Goal: Task Accomplishment & Management: Use online tool/utility

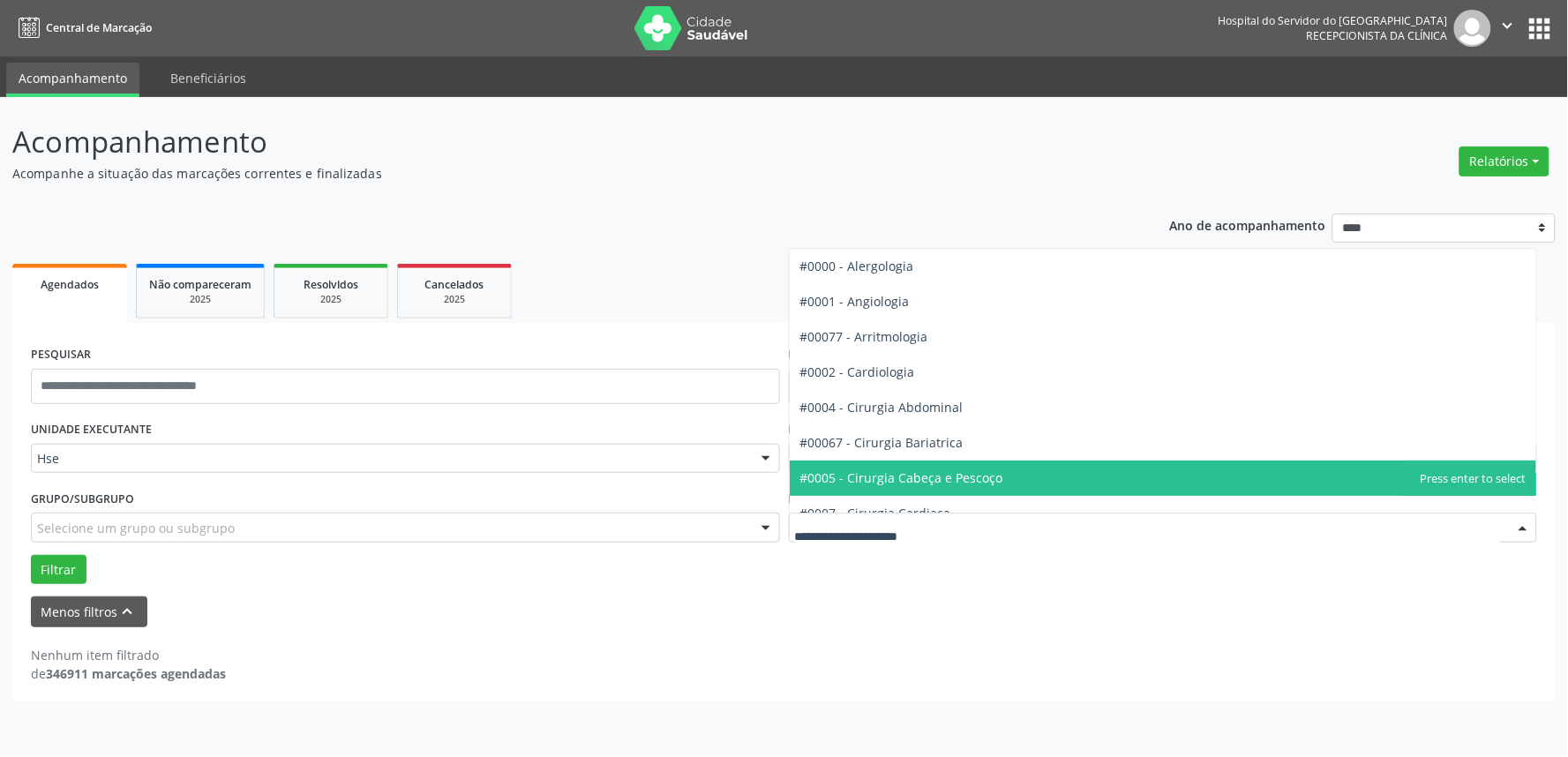
click at [1528, 522] on div at bounding box center [1522, 527] width 26 height 30
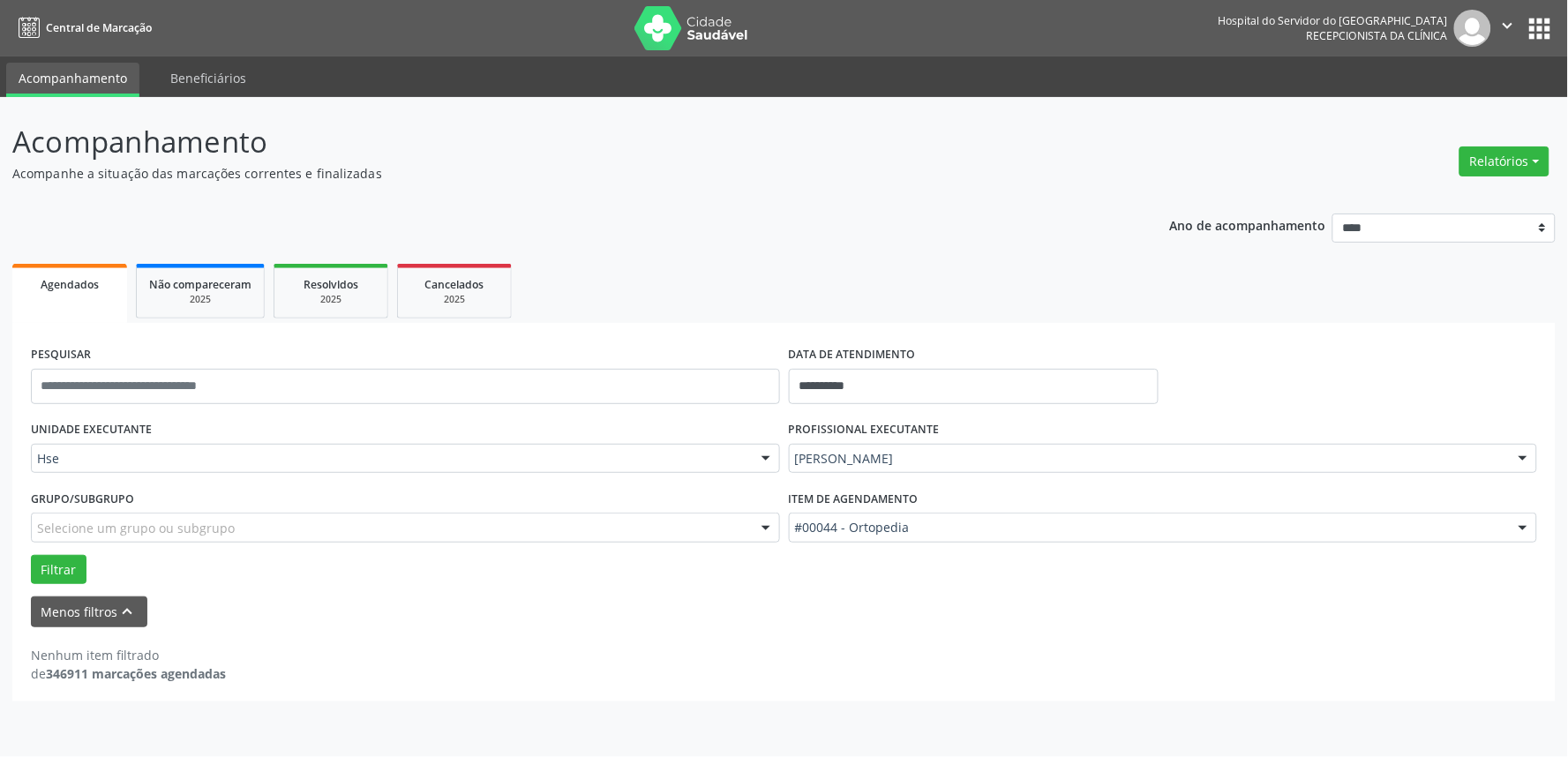
click at [1474, 592] on form "**********" at bounding box center [784, 484] width 1506 height 286
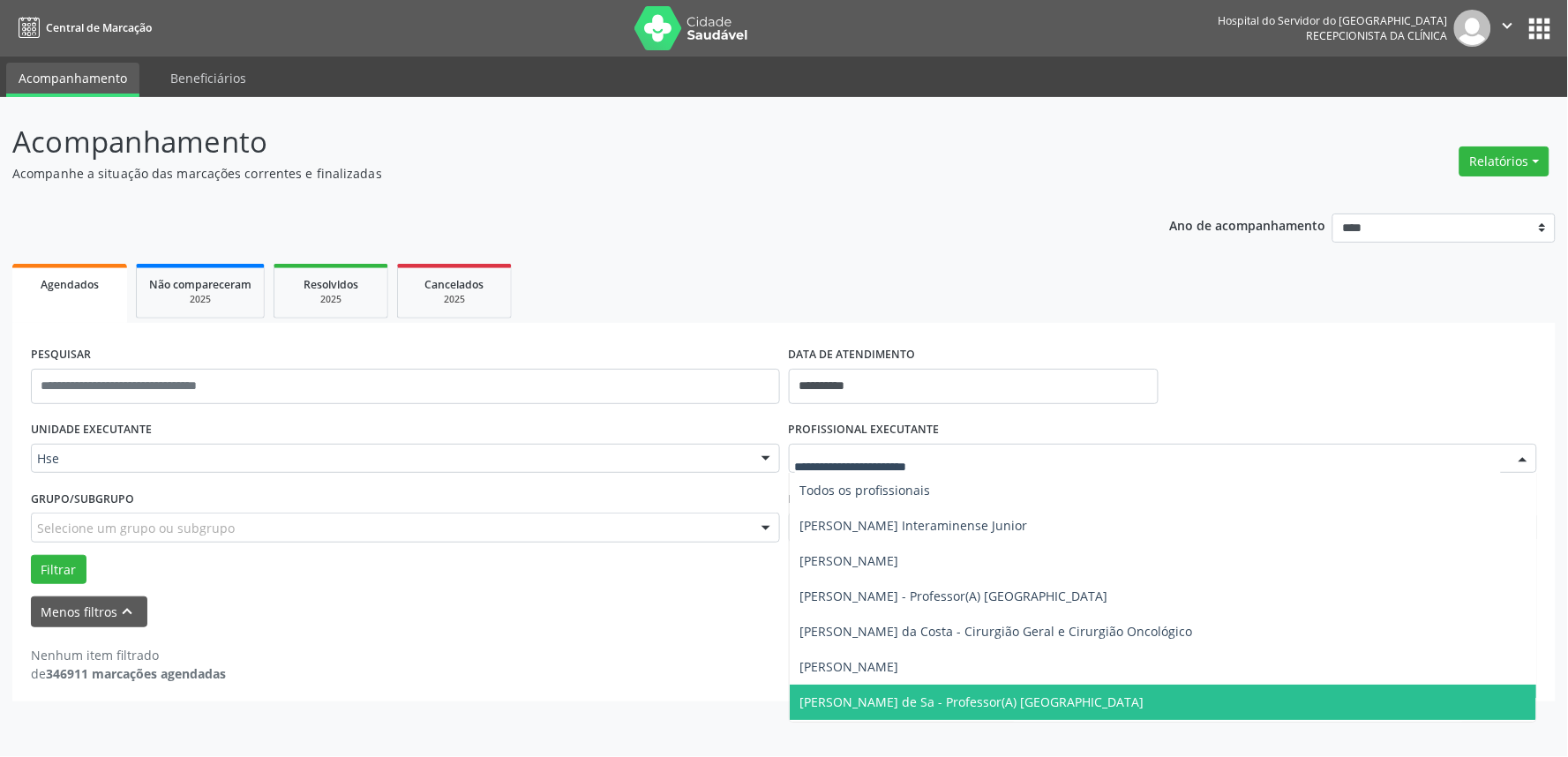
click at [1522, 455] on div at bounding box center [1522, 459] width 26 height 30
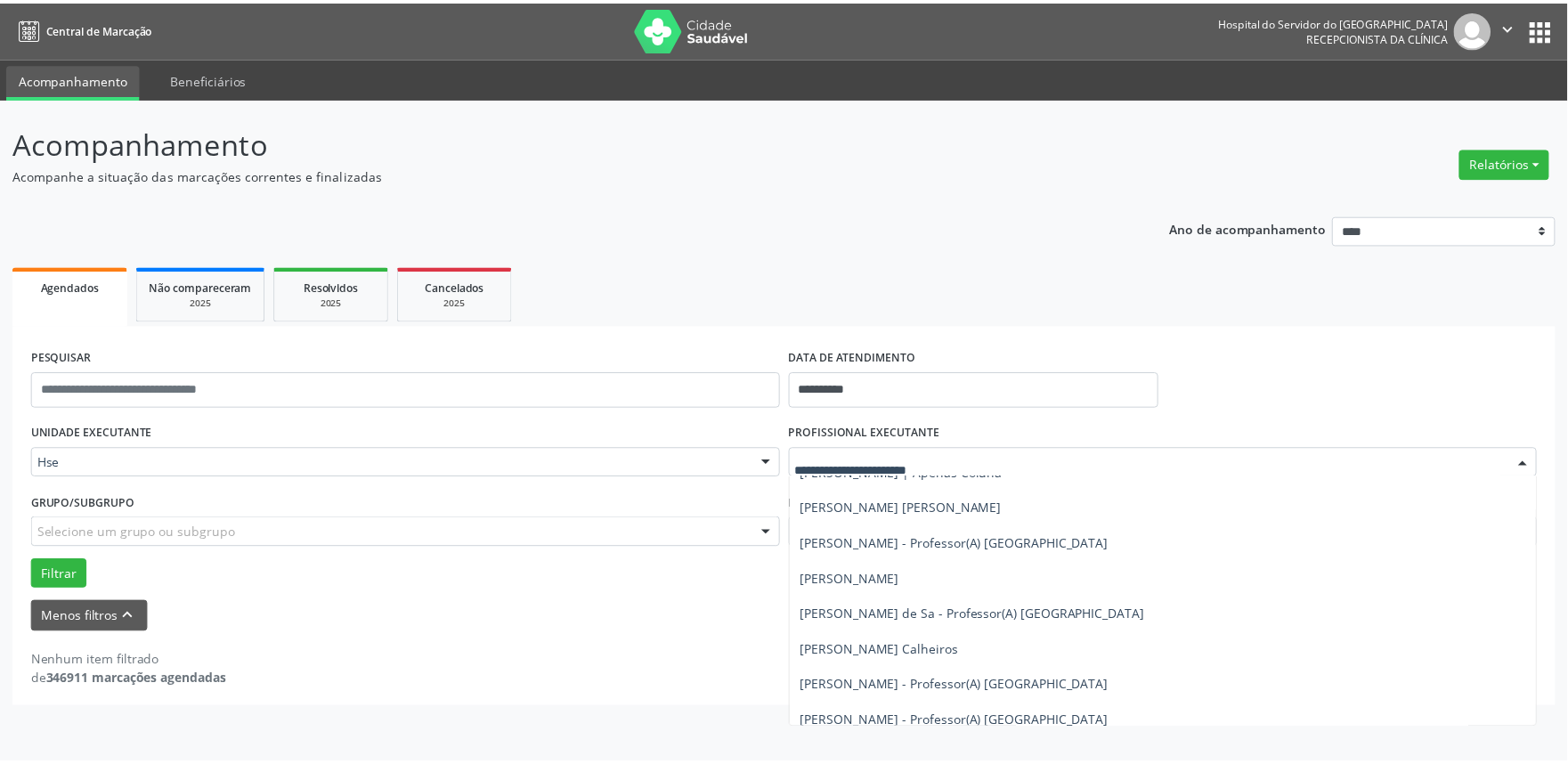
scroll to position [2211, 0]
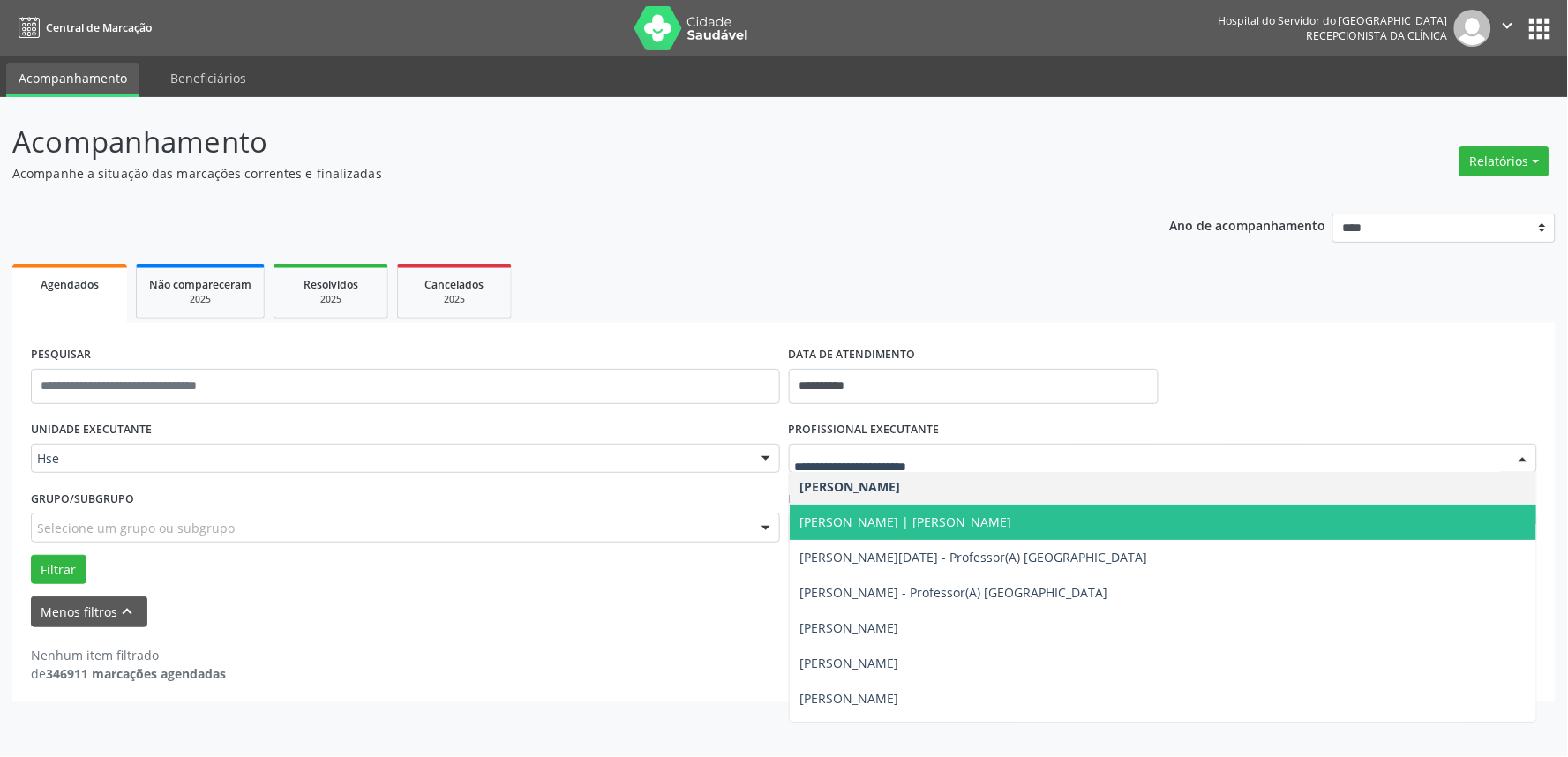
click at [950, 510] on span "[PERSON_NAME] | [PERSON_NAME]" at bounding box center [1163, 521] width 748 height 35
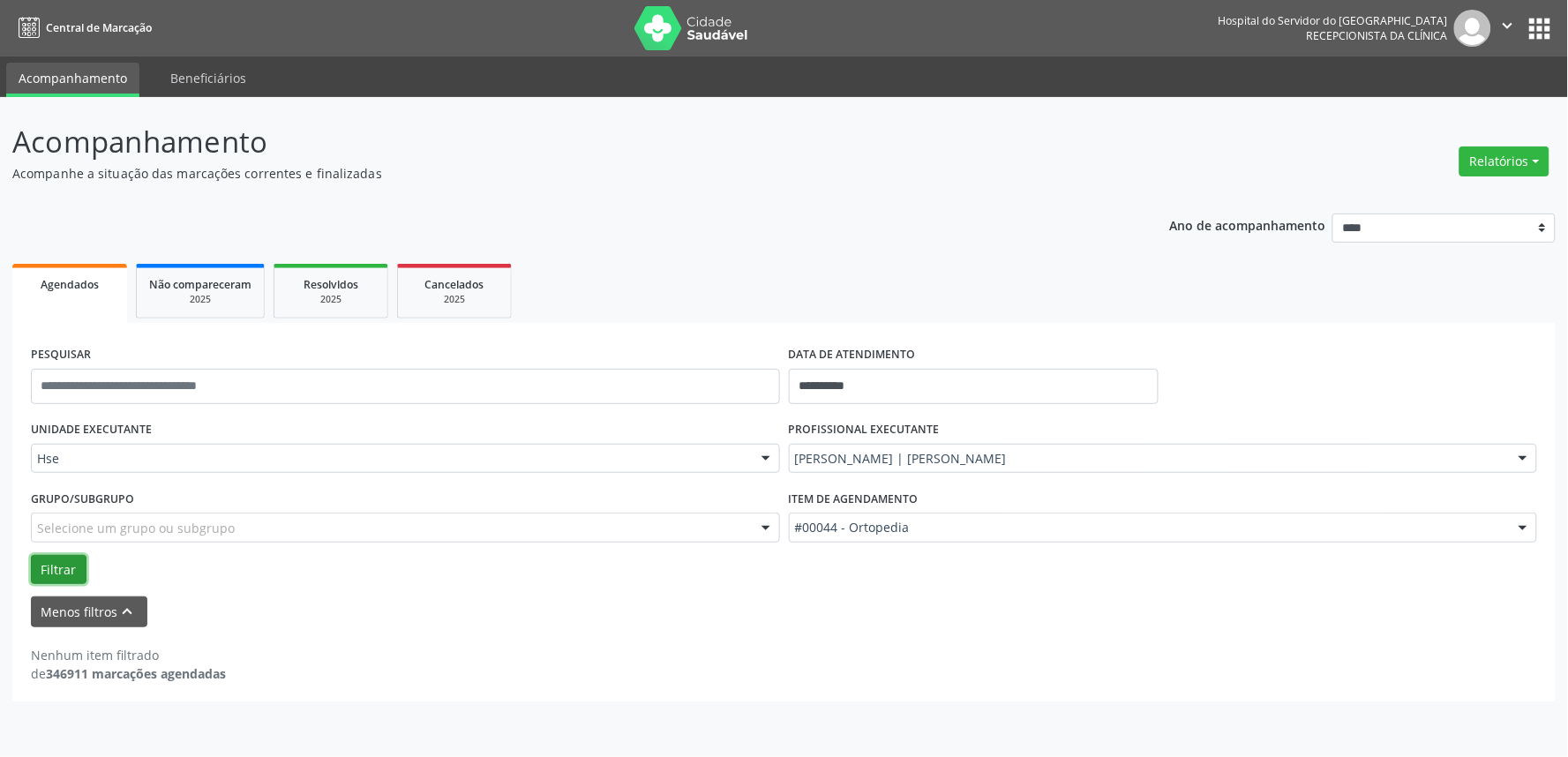
click at [40, 564] on button "Filtrar" at bounding box center [58, 569] width 55 height 30
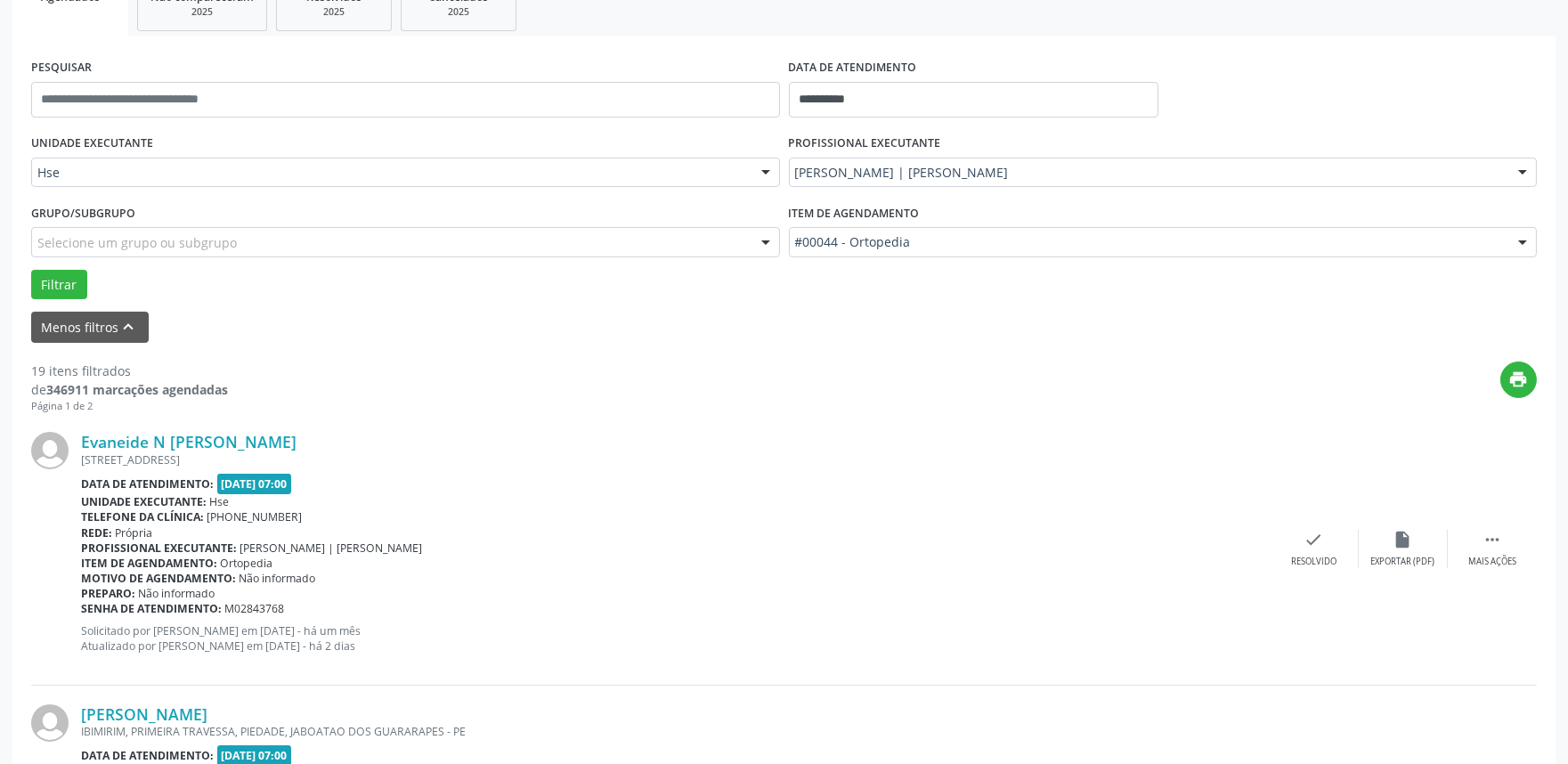
scroll to position [0, 0]
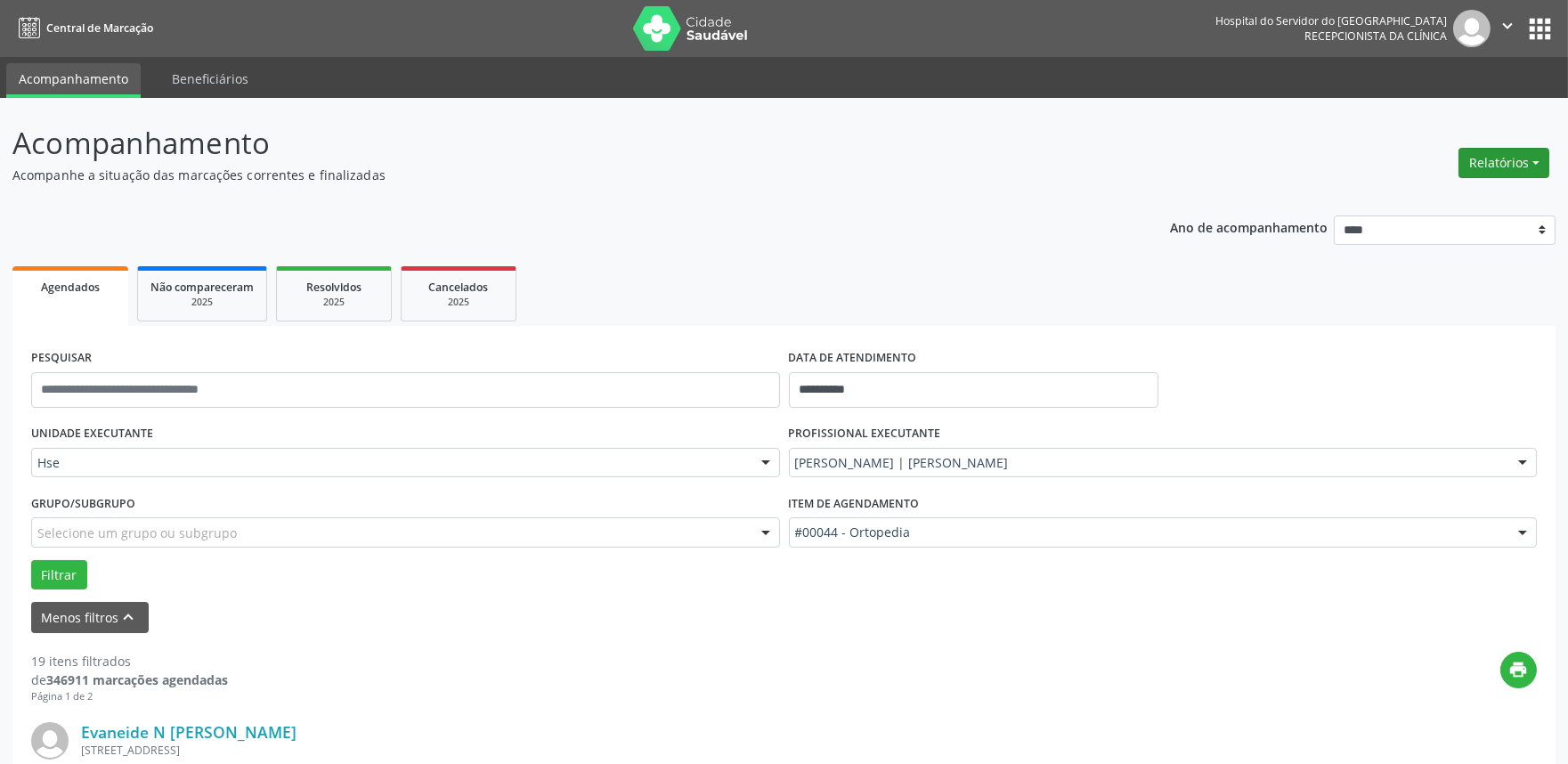
click at [1533, 153] on button "Relatórios" at bounding box center [1503, 162] width 91 height 30
click at [1436, 192] on link "Agendamentos" at bounding box center [1453, 200] width 192 height 24
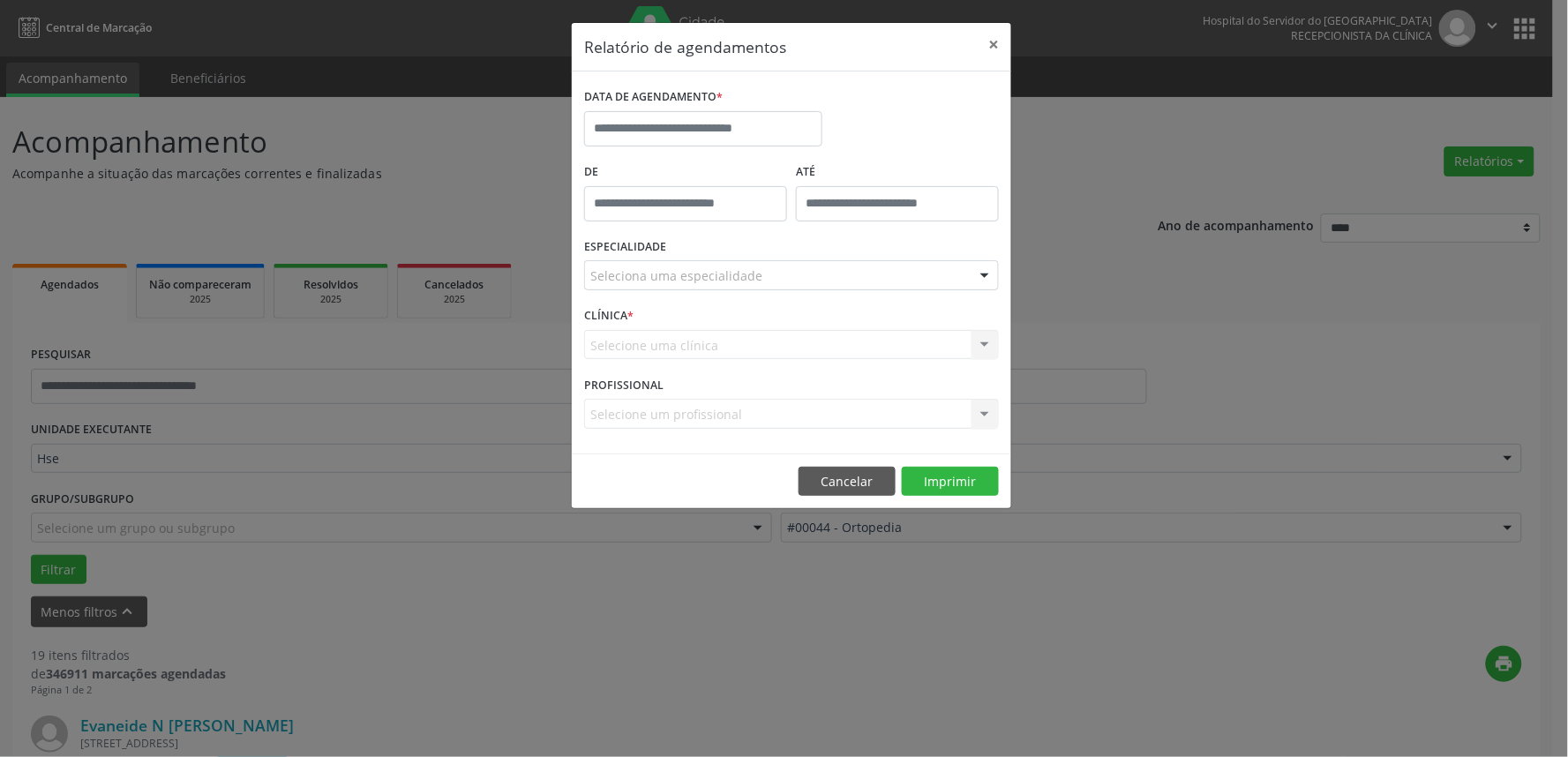
click at [1193, 308] on div "Relatório de agendamentos × DATA DE AGENDAMENTO * De ATÉ ESPECIALIDADE Selecion…" at bounding box center [784, 378] width 1568 height 757
click at [994, 38] on button "×" at bounding box center [993, 45] width 35 height 44
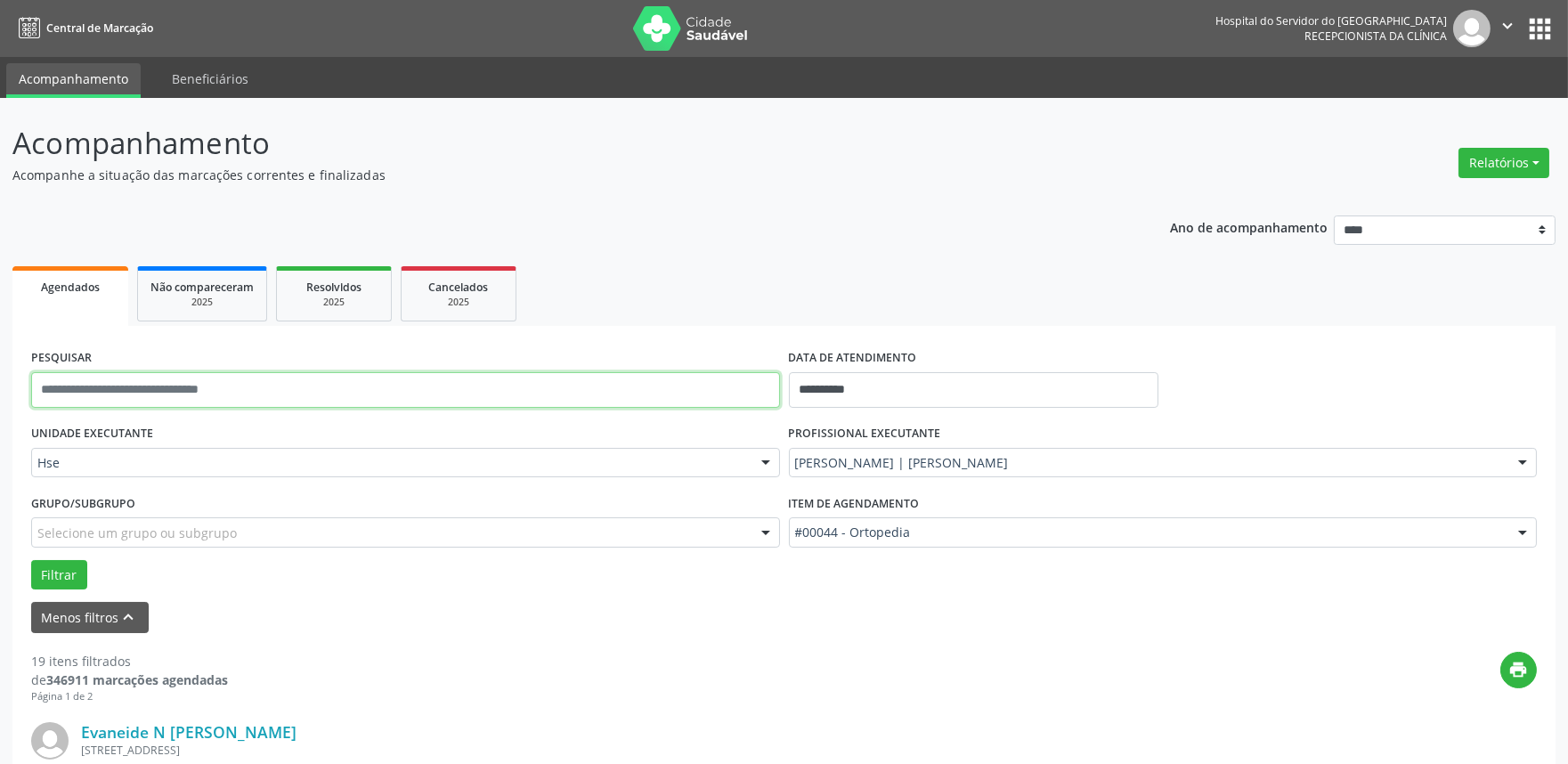
click at [282, 388] on input "text" at bounding box center [405, 389] width 749 height 35
click at [812, 686] on div "print" at bounding box center [882, 678] width 1309 height 53
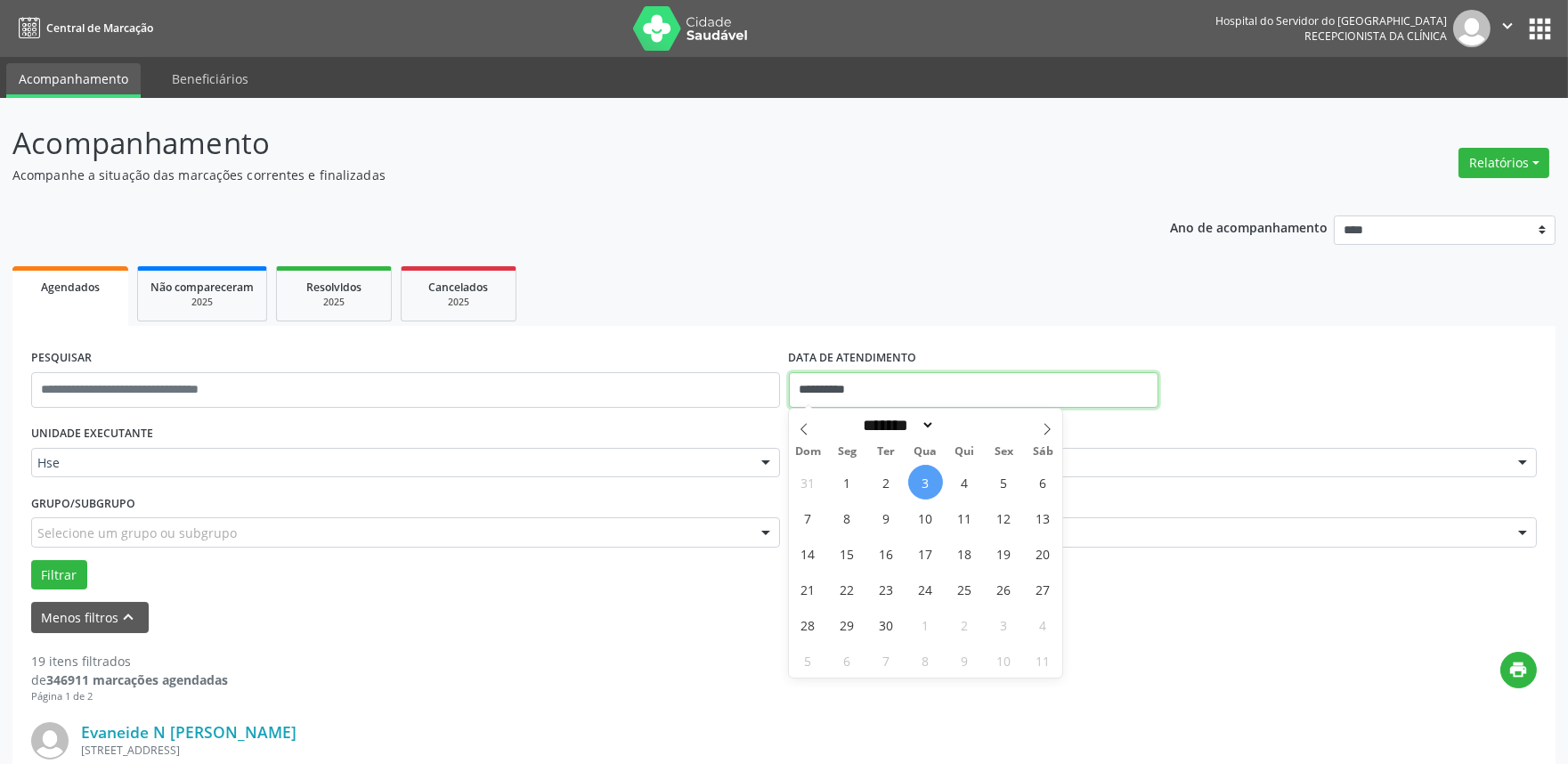
drag, startPoint x: 876, startPoint y: 386, endPoint x: 770, endPoint y: 393, distance: 106.2
click at [770, 393] on div "**********" at bounding box center [783, 382] width 1514 height 75
click at [1371, 376] on div "PESQUISAR DATA DE ATENDIMENTO" at bounding box center [783, 382] width 1514 height 75
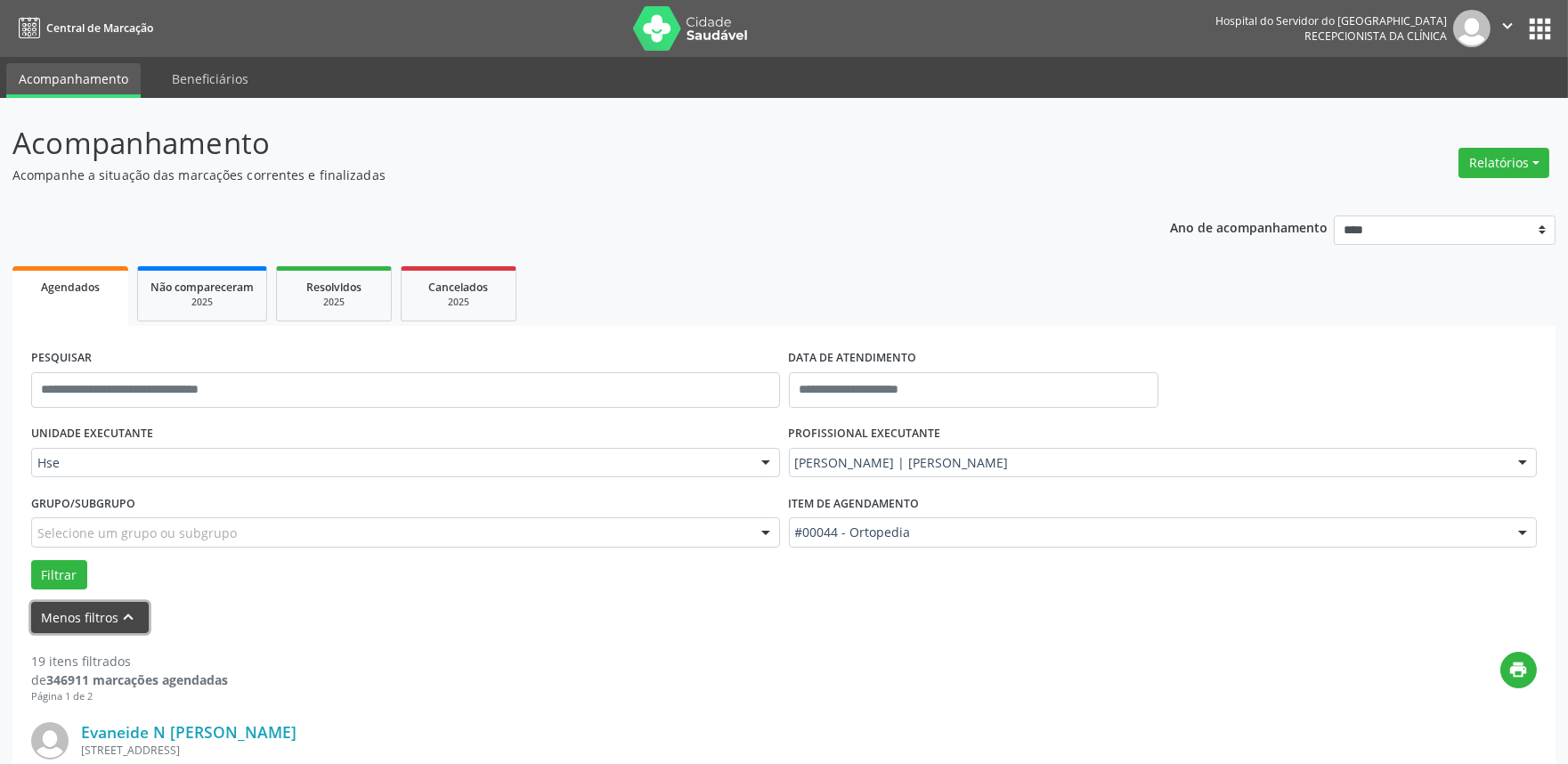
click at [66, 611] on button "Menos filtros keyboard_arrow_up" at bounding box center [90, 617] width 117 height 31
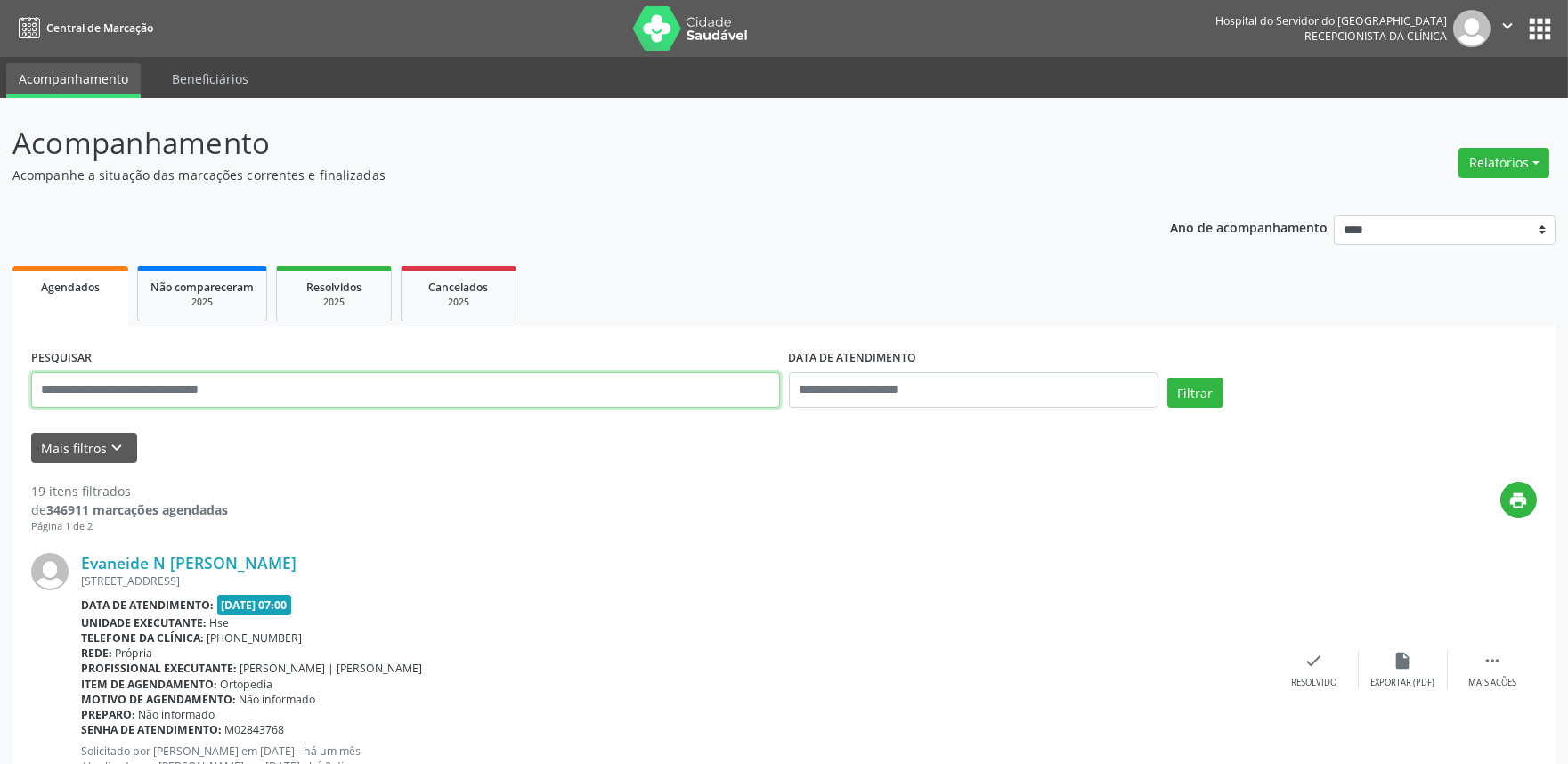
click at [158, 392] on input "text" at bounding box center [405, 389] width 749 height 35
type input "**********"
click at [1193, 389] on button "Filtrar" at bounding box center [1195, 392] width 56 height 30
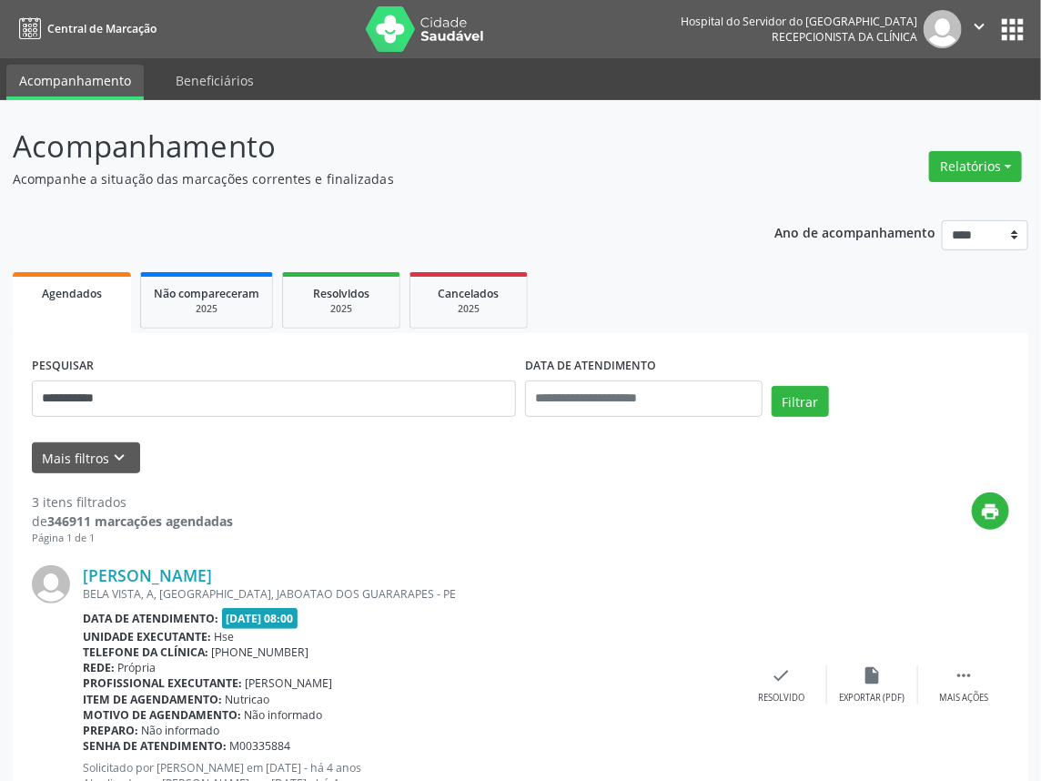
click at [608, 280] on ul "Agendados Não compareceram 2025 Resolvidos 2025 Cancelados 2025" at bounding box center [520, 300] width 1015 height 66
